Goal: Task Accomplishment & Management: Manage account settings

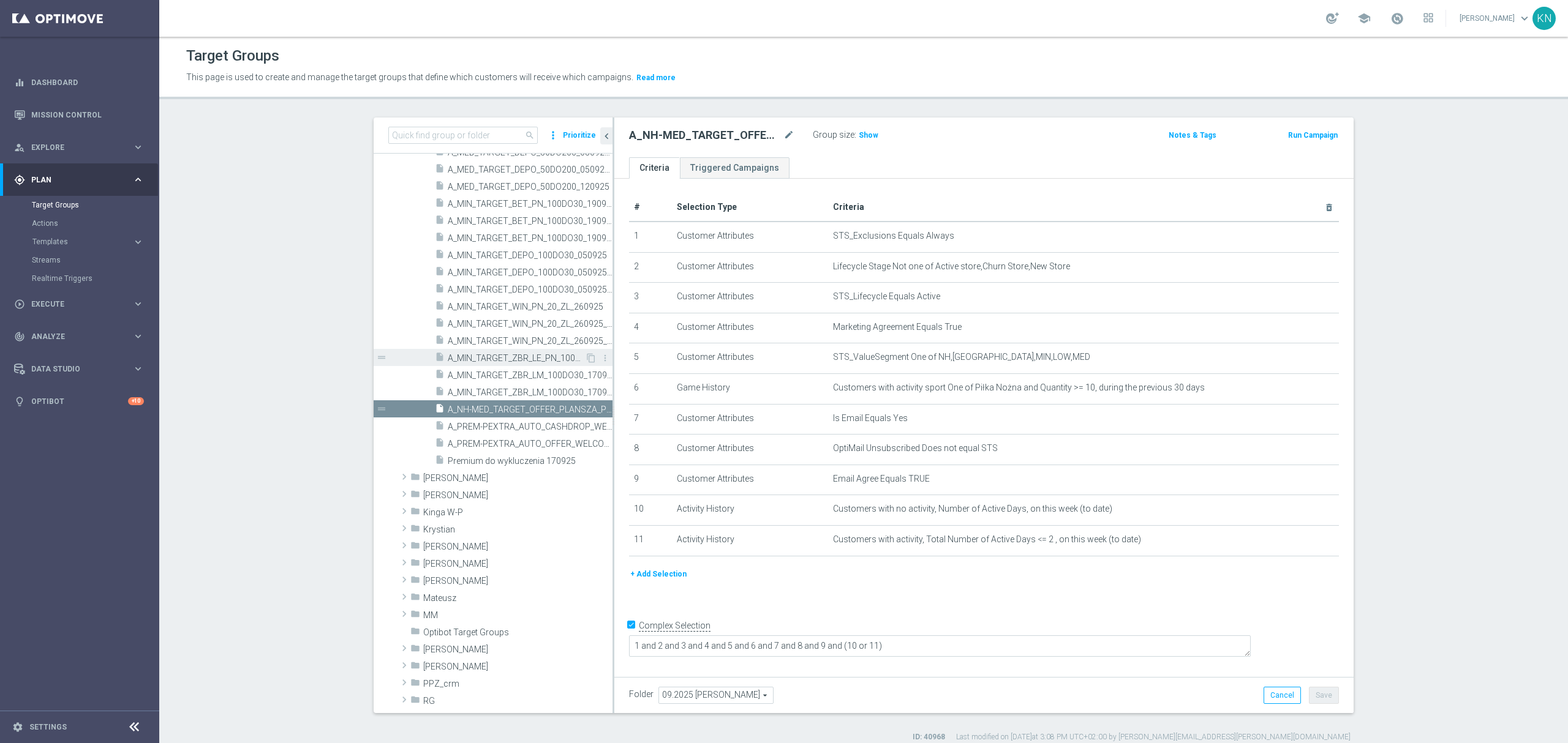
click at [504, 365] on div "insert_drive_file A_MIN_TARGET_ZBR_LE_PN_100DO30_250925" at bounding box center [510, 357] width 150 height 17
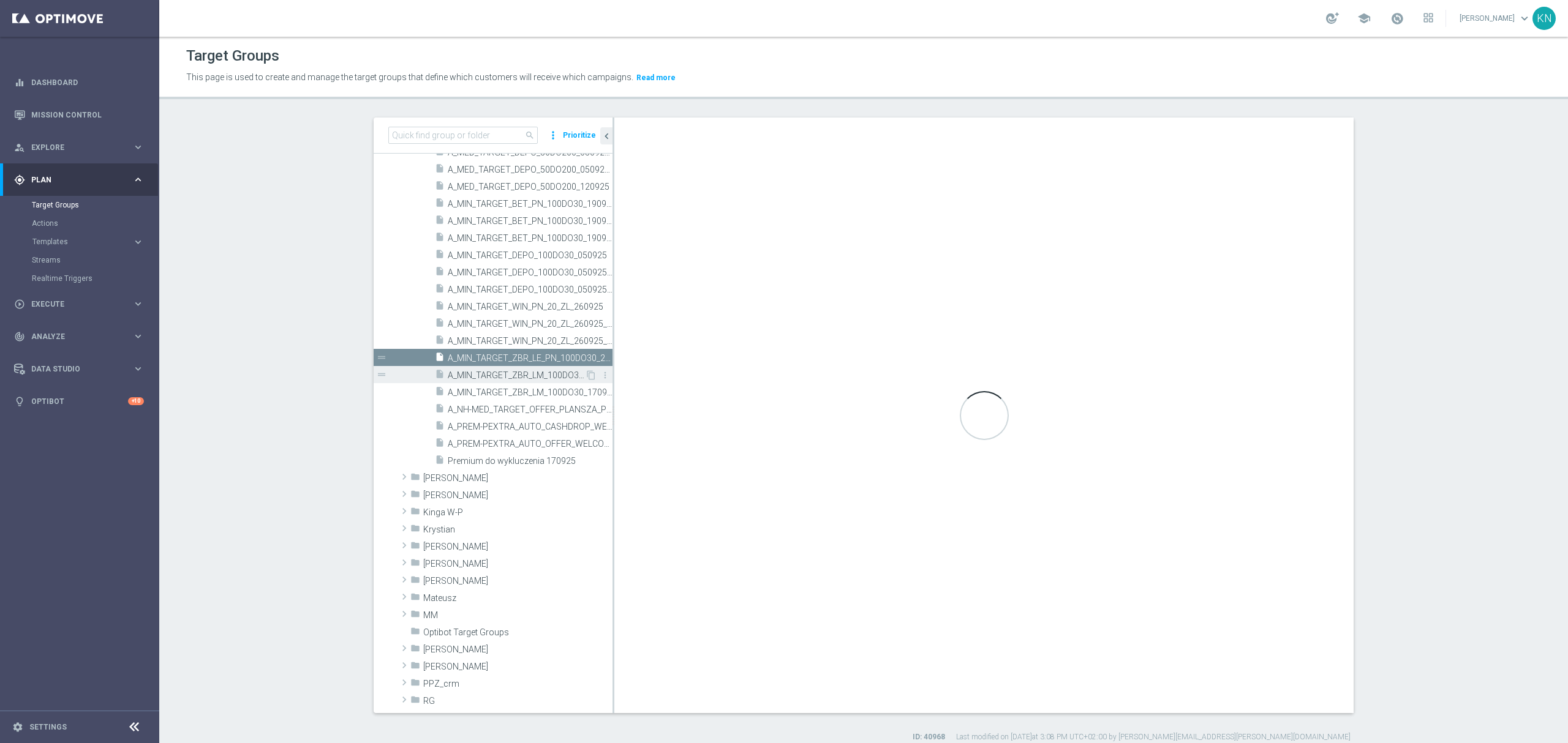
checkbox input "false"
